Goal: Answer question/provide support

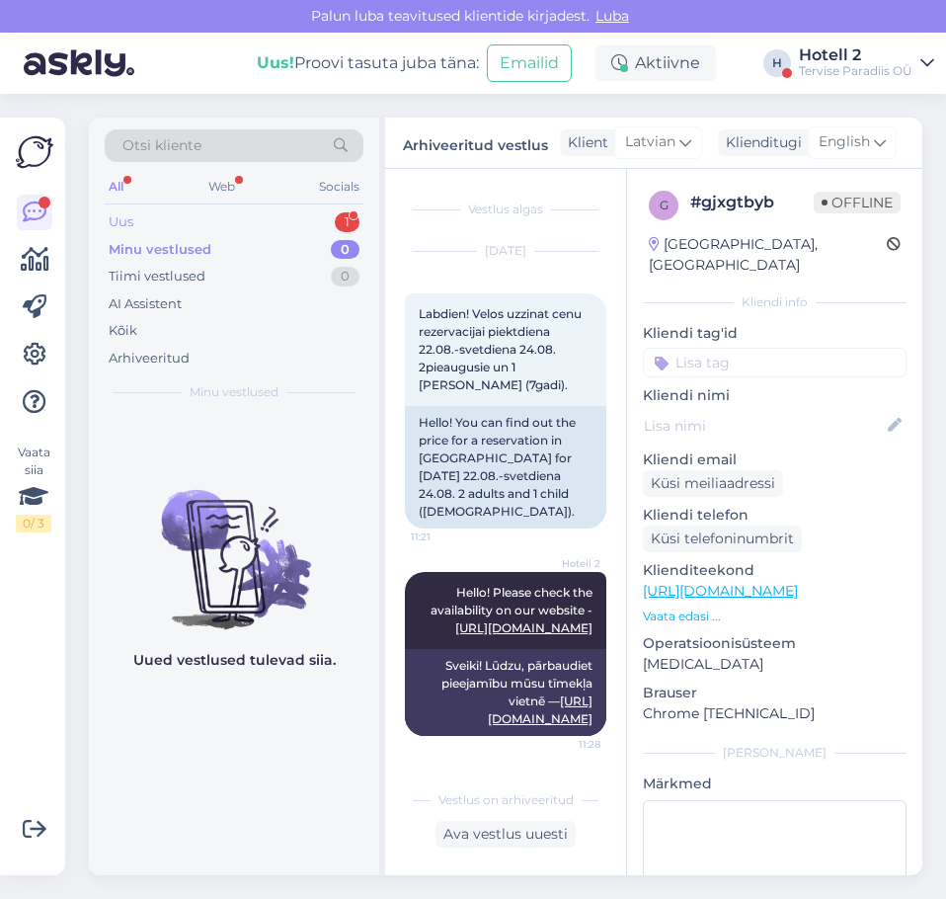
click at [264, 220] on div "Uus 1" at bounding box center [234, 222] width 259 height 28
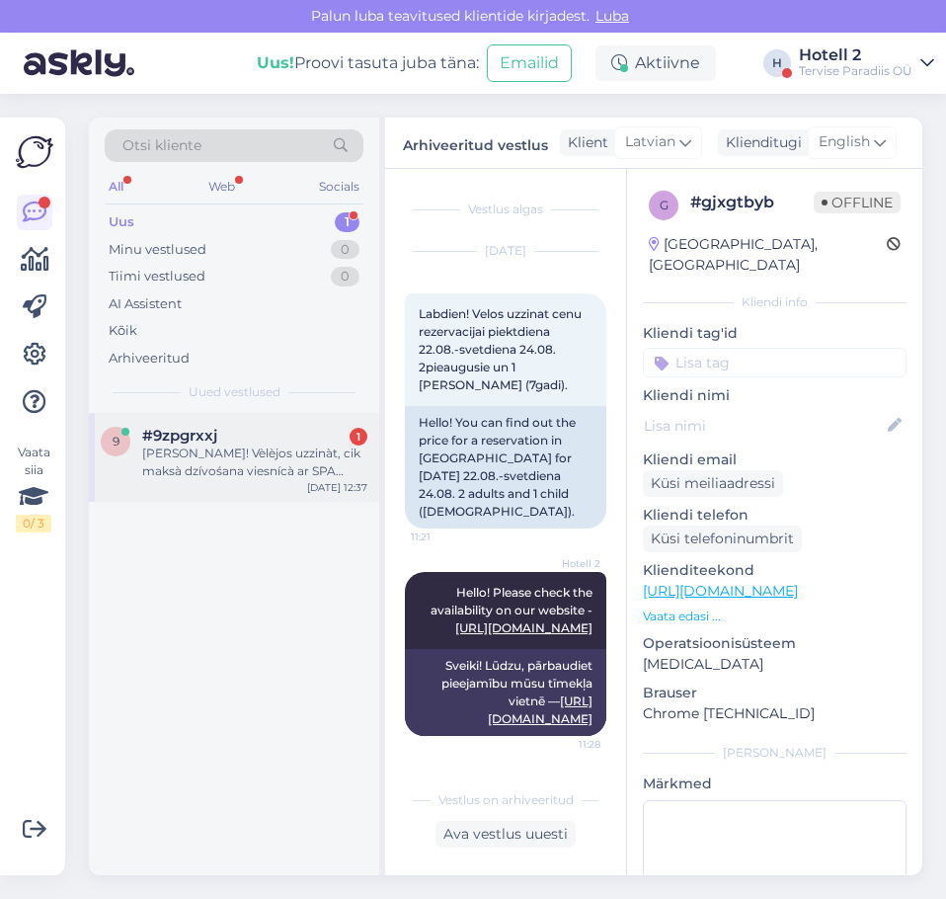
click at [237, 466] on div "[PERSON_NAME]! Vèlèjos uzzinàt, cik maksà dzívośana viesnícà ar SPA centra apme…" at bounding box center [254, 463] width 225 height 36
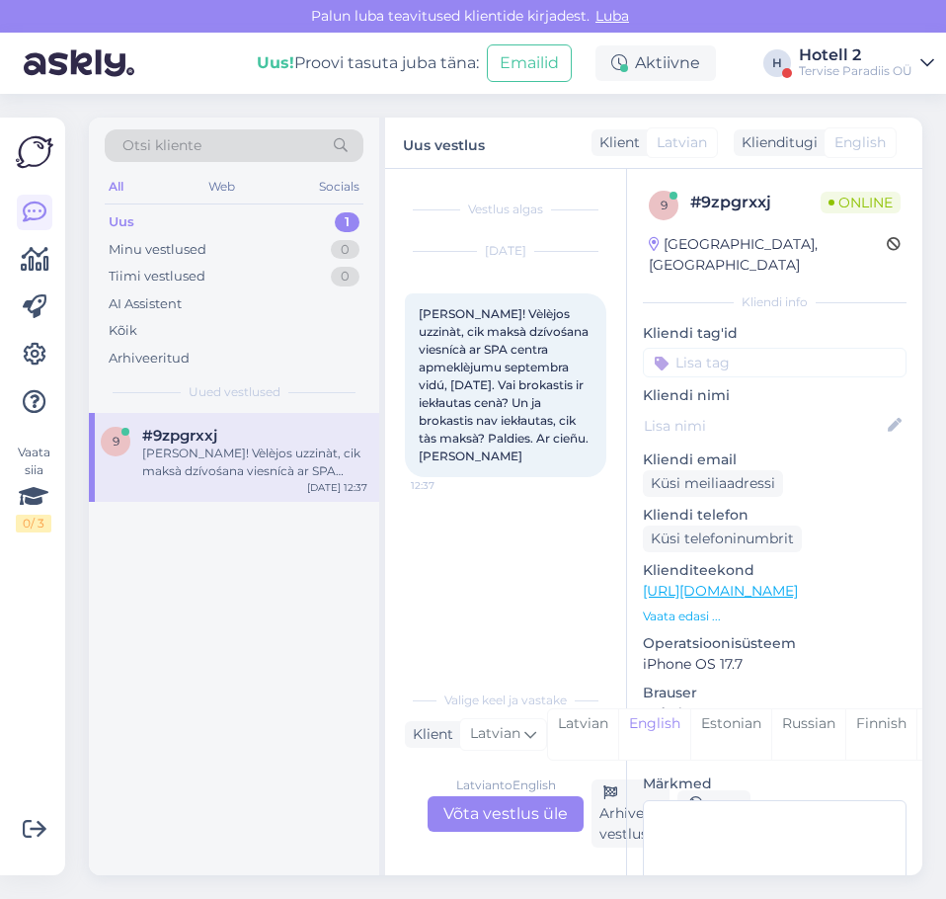
click at [490, 821] on div "Latvian to English Võta vestlus üle" at bounding box center [506, 814] width 156 height 36
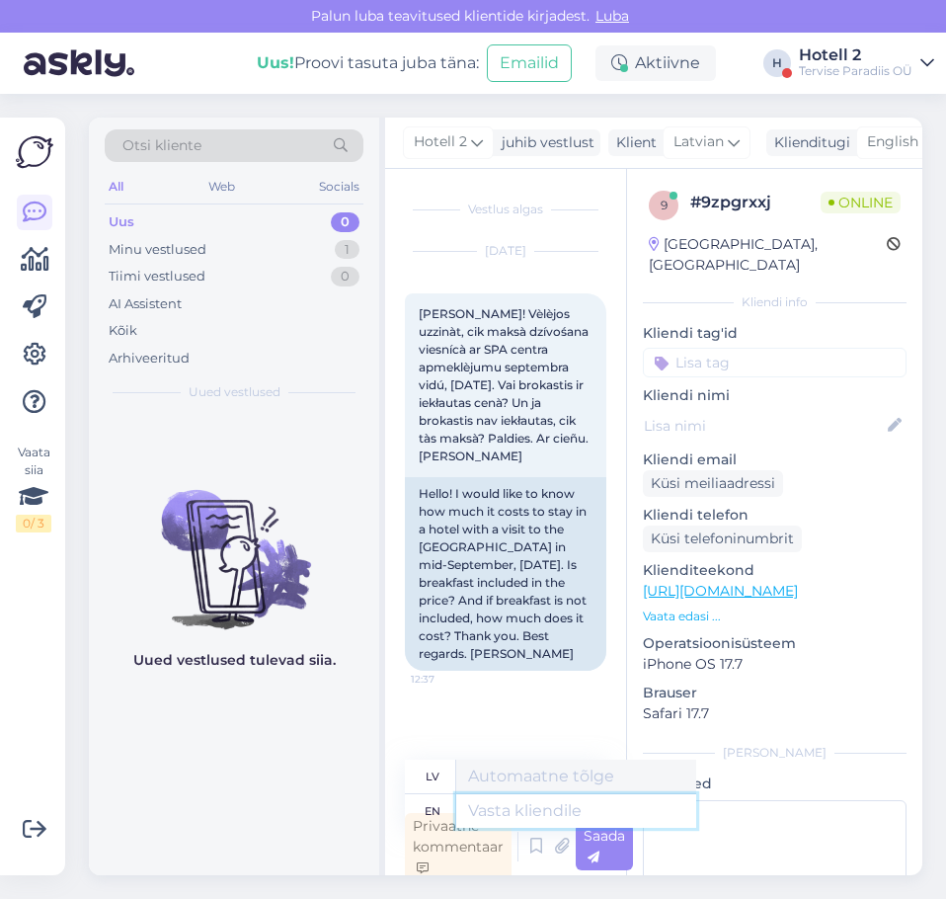
click at [482, 809] on textarea at bounding box center [576, 811] width 240 height 34
type textarea "Hello!"
type textarea "Sveiki!"
type textarea "Hello! You"
type textarea "Sveiki! Tu"
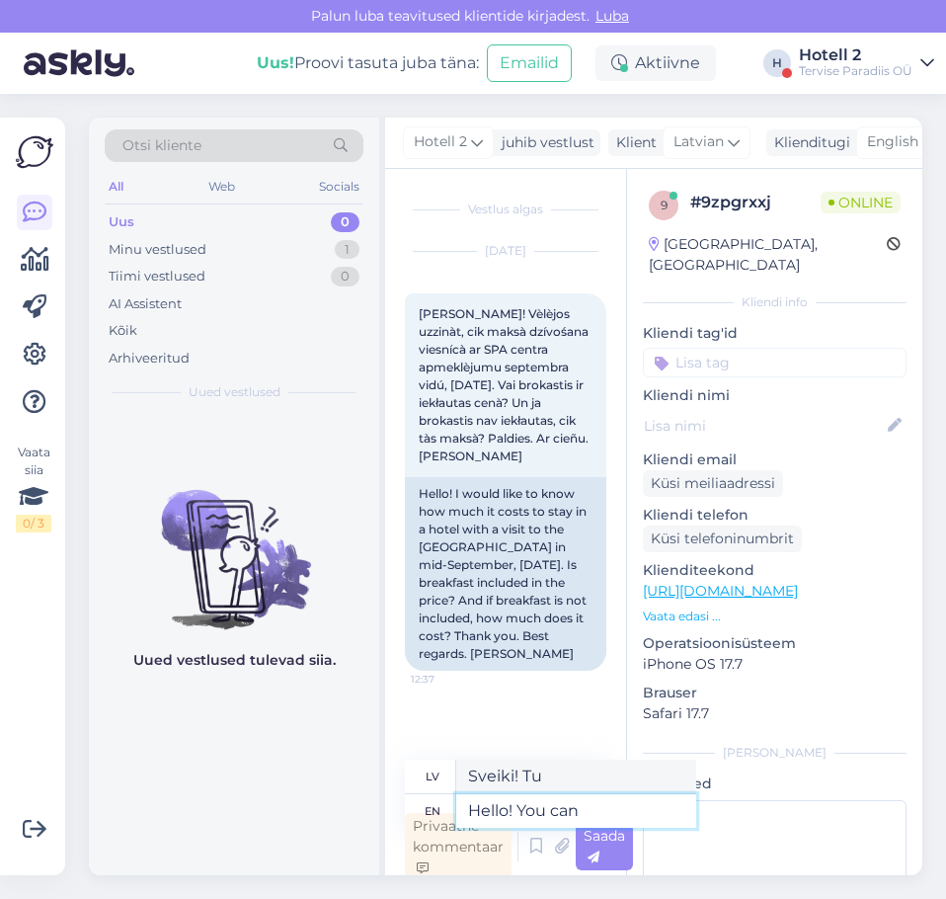
type textarea "Hello! You can"
type textarea "Sveiki! Jūs varat"
type textarea "Hello! You can check"
type textarea "Sveiki! Varat pārbaudīt"
type textarea "Hello! You can check the prices"
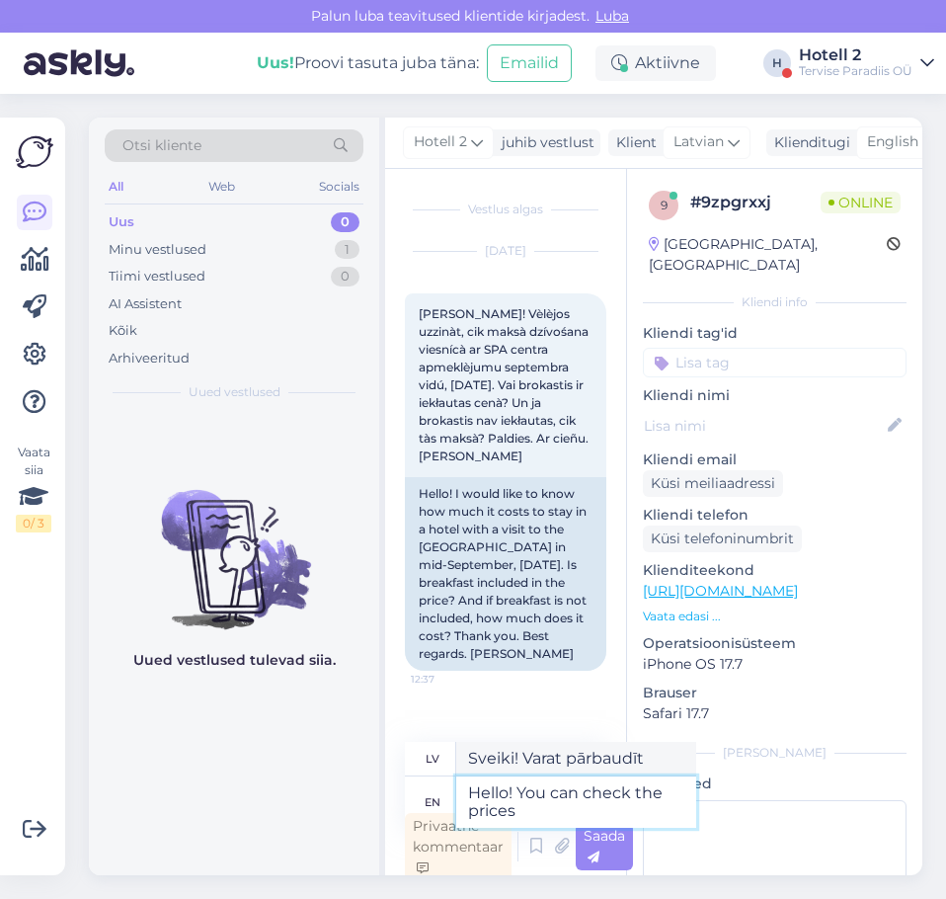
type textarea "Sveiki! Jūs varat pārbaudīt cenas"
type textarea "Hello! You can check the prices here -"
type textarea "Sveiki! Cenas varat apskatīt šeit"
type textarea "Hello! You can check the prices here -"
type textarea "Sveiki! Cenas varat apskatīt šeit —"
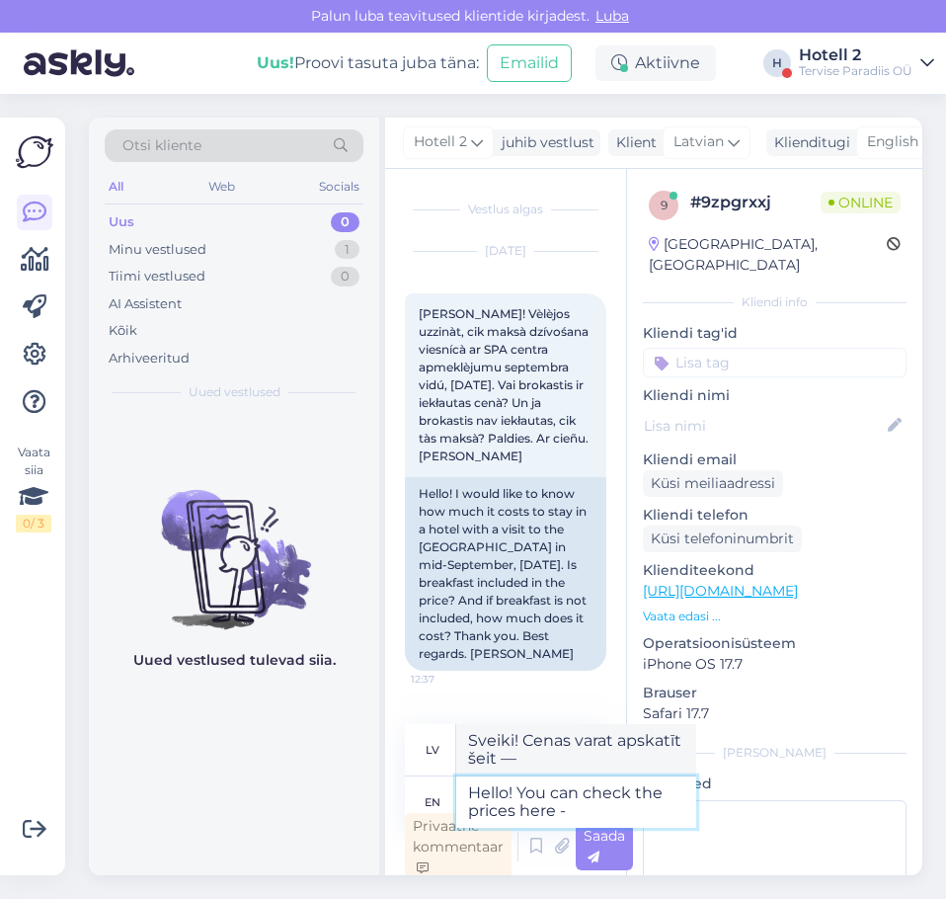
paste textarea "[URL][DOMAIN_NAME]"
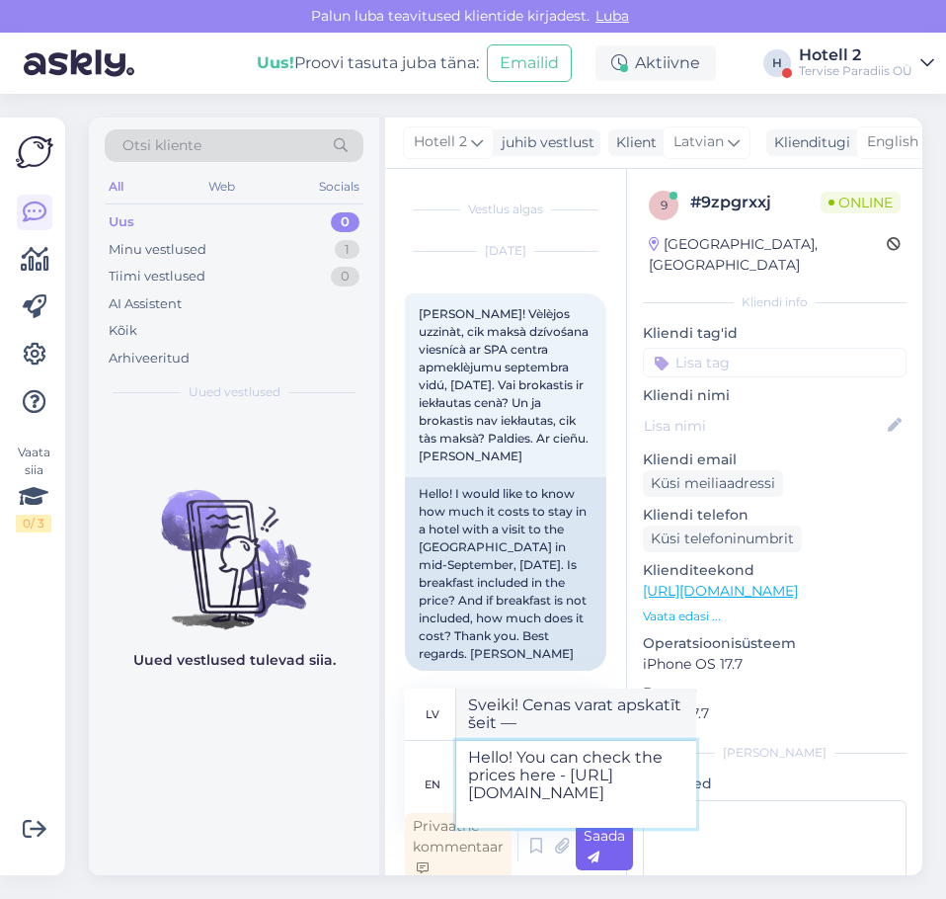
type textarea "Hello! You can check the prices here - [URL][DOMAIN_NAME]"
click at [590, 847] on div "Saada" at bounding box center [604, 846] width 57 height 47
type textarea "Sveiki! Cenas varat apskatīt šeit — [URL][DOMAIN_NAME]"
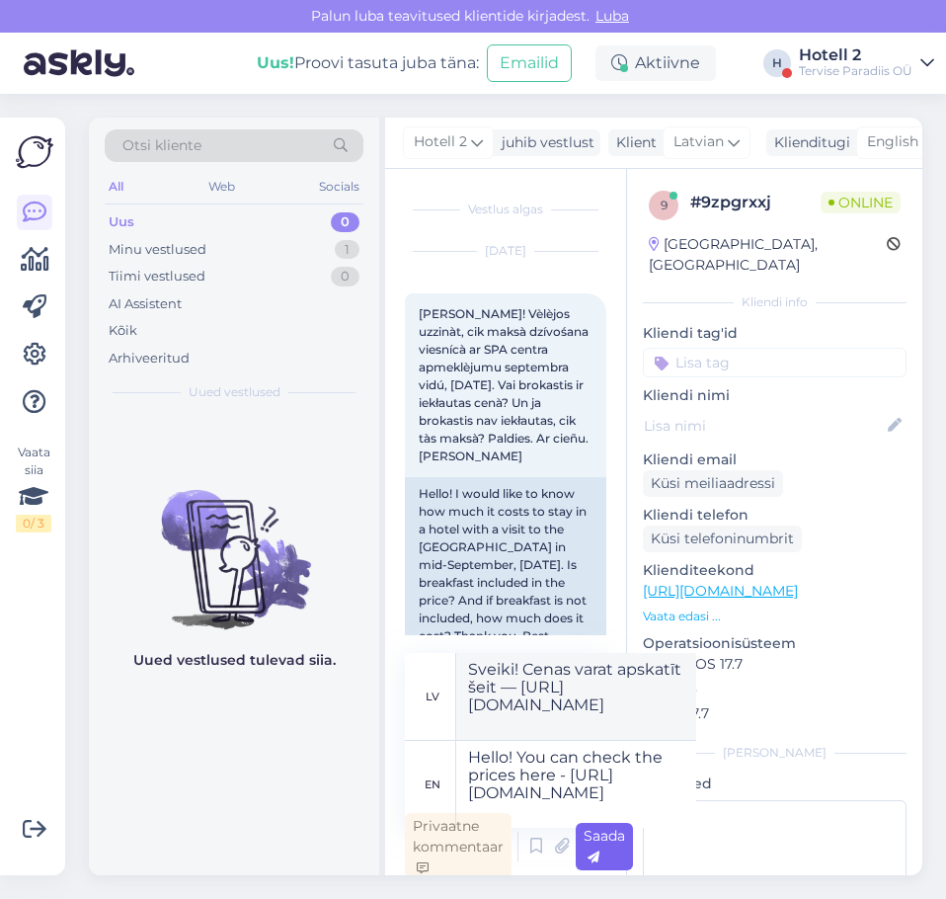
click at [589, 845] on div "Saada" at bounding box center [604, 846] width 57 height 47
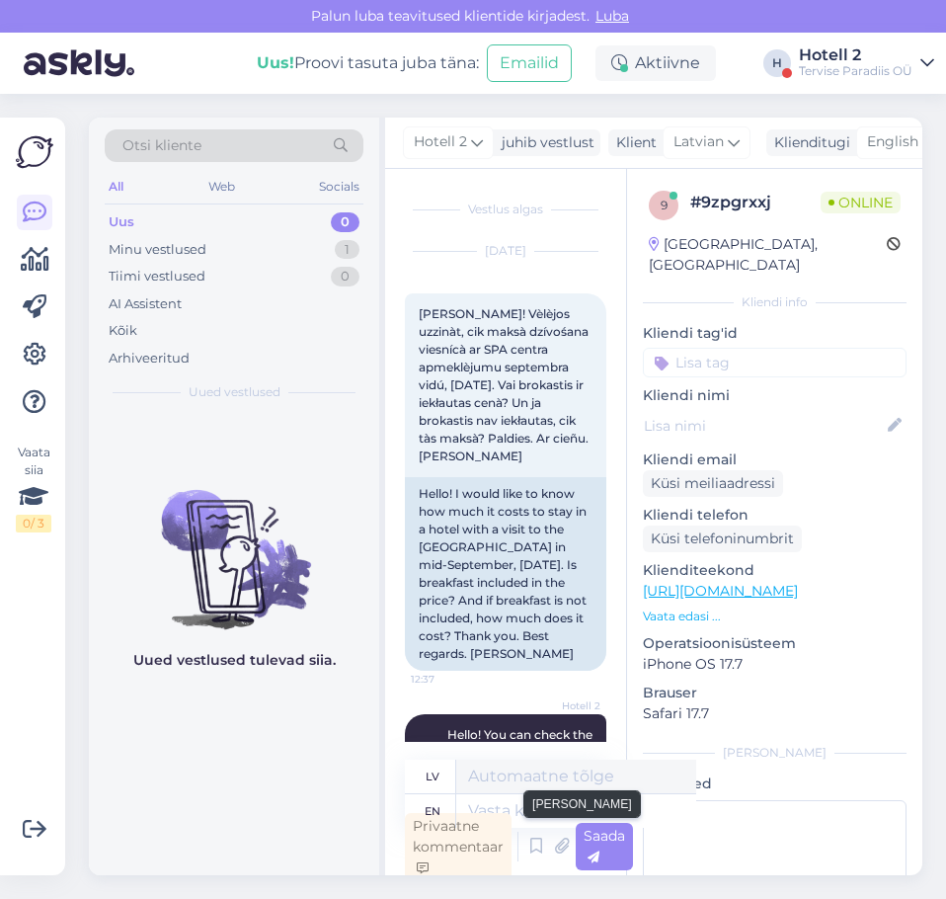
scroll to position [6, 0]
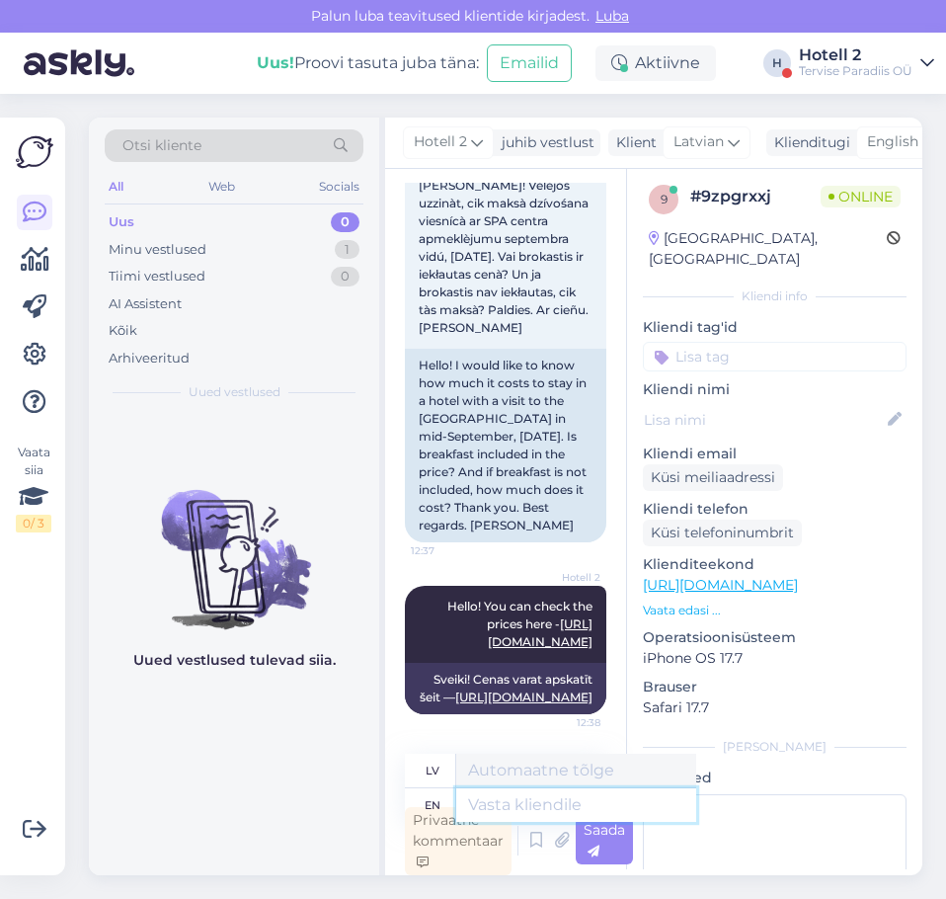
click at [525, 802] on textarea at bounding box center [576, 805] width 240 height 34
type textarea "Breakfast"
type textarea "Brokastis"
type textarea "Breakfast is"
type textarea "Brokastis ir"
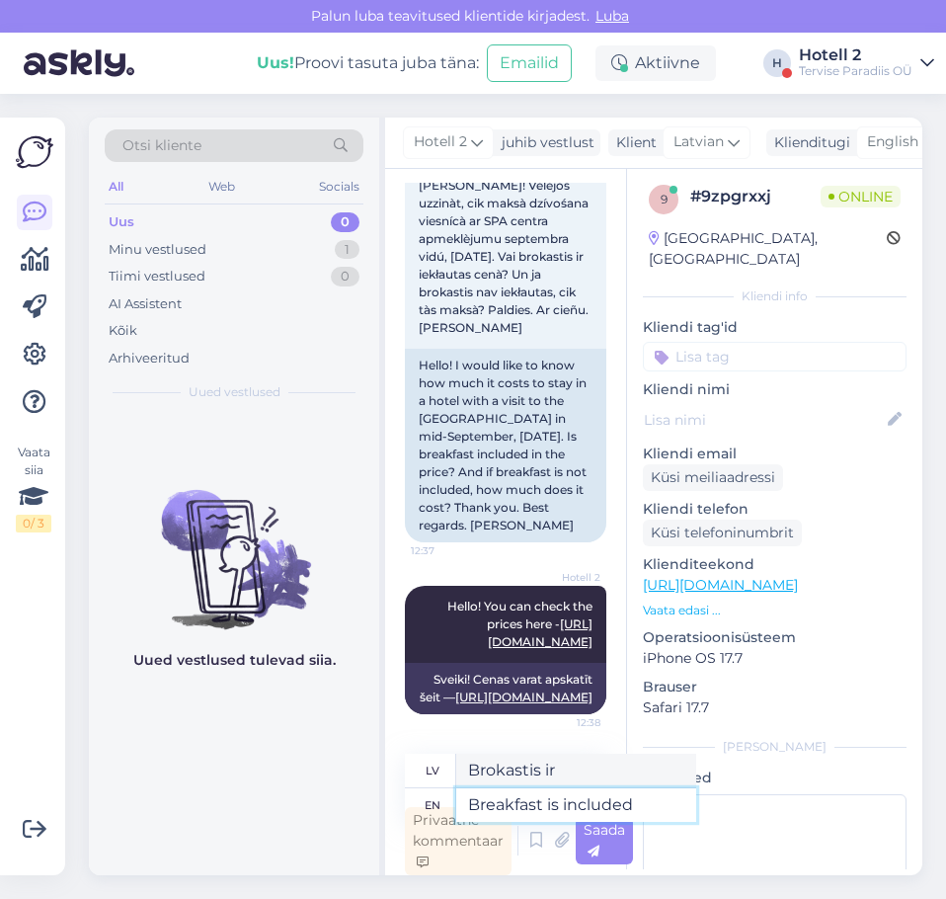
type textarea "Breakfast is included"
type textarea "Brokastis iekļautas cenā"
type textarea "Breakfast is included in a"
type textarea "Brokastis ir iekļautas cenā"
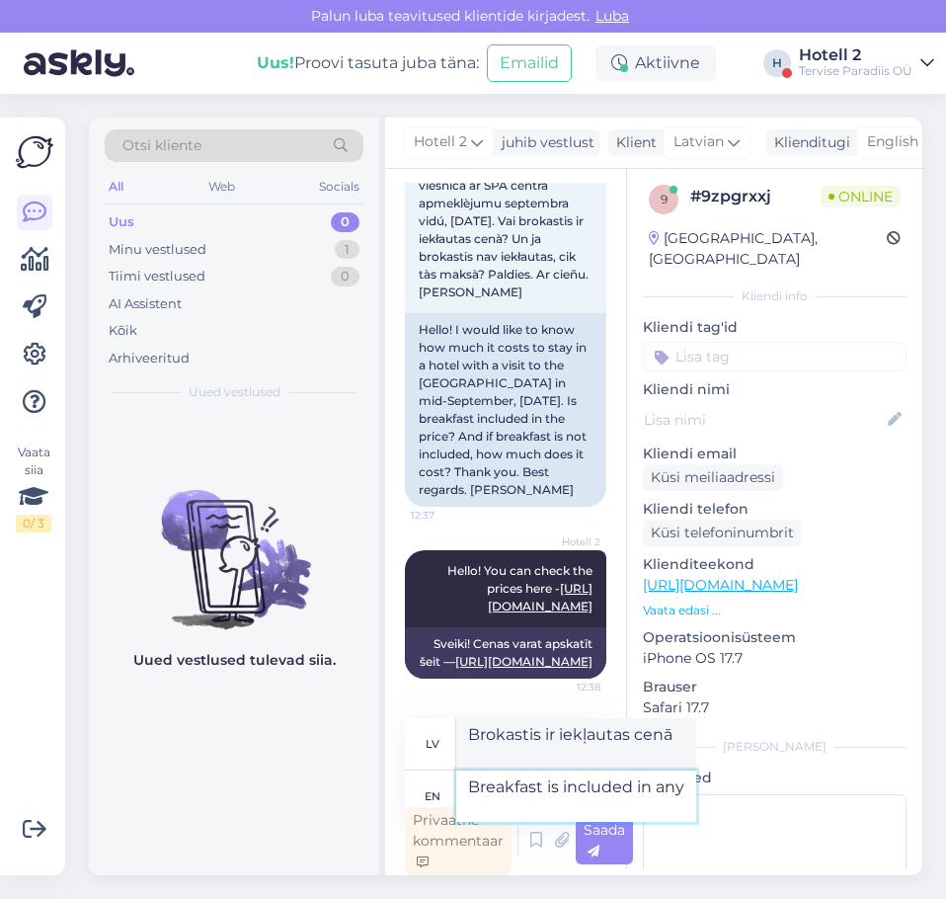
type textarea "Breakfast is included in any"
type textarea "Brokastis ir iekļautas jebkurā"
type textarea "Breakfast is included in any package"
type textarea "Brokastis ir iekļautas jebkurā paketē"
type textarea "Breakfast is included in any package"
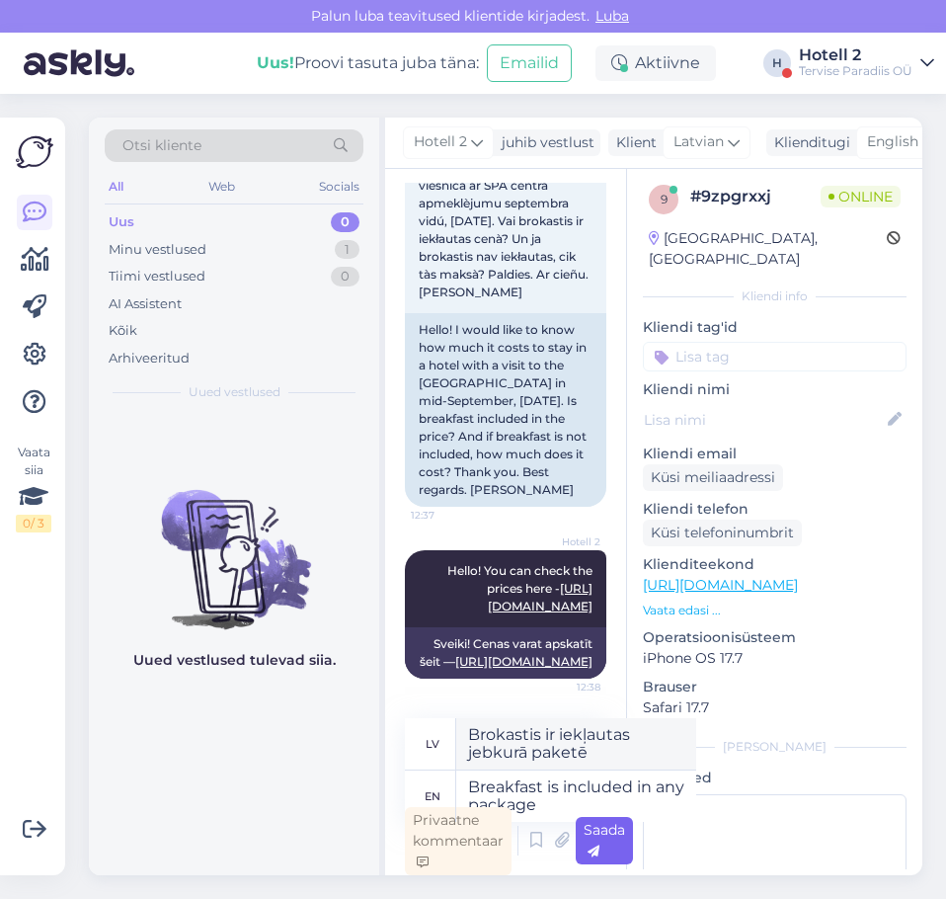
click at [593, 838] on span "Saada" at bounding box center [604, 840] width 41 height 39
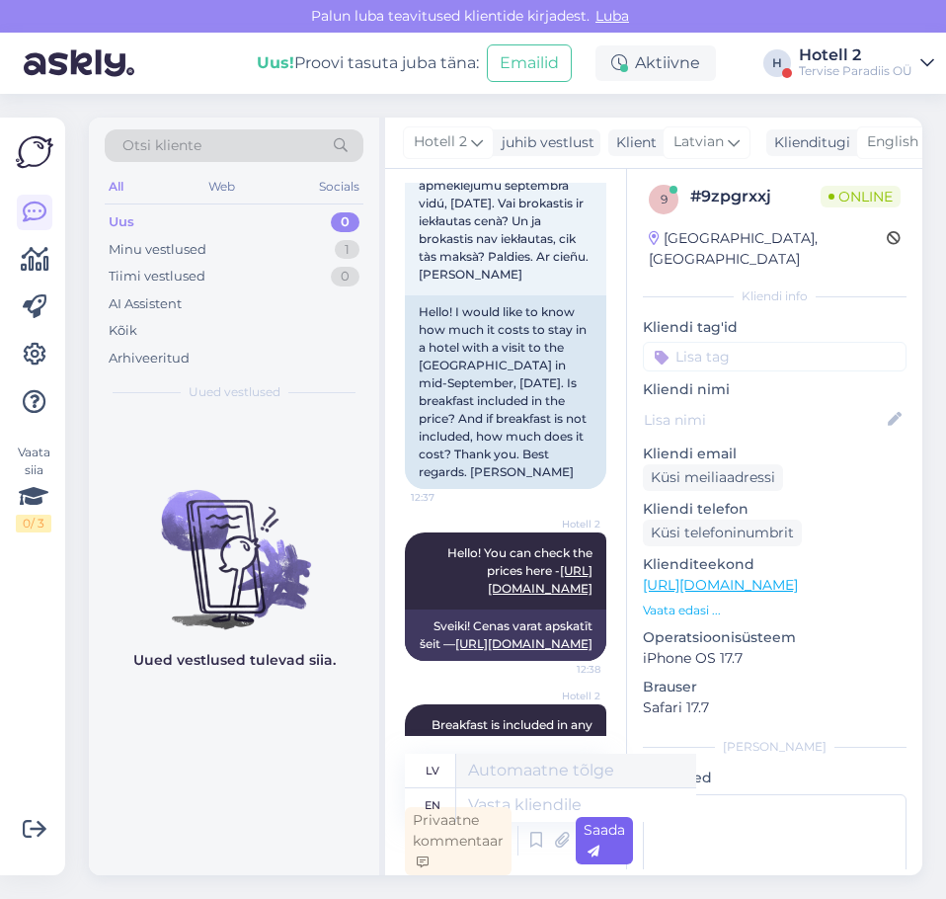
scroll to position [294, 0]
